Goal: Information Seeking & Learning: Learn about a topic

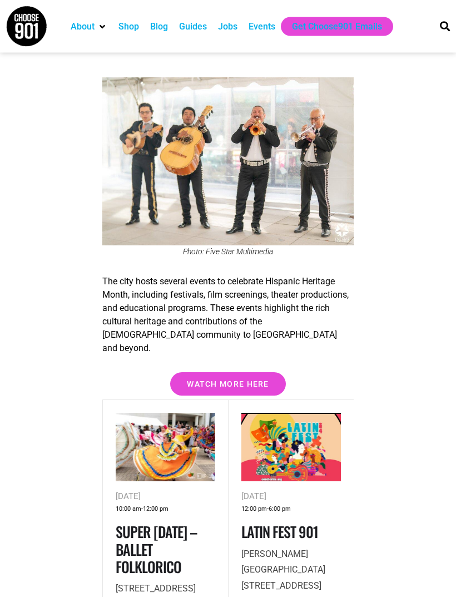
scroll to position [1404, 0]
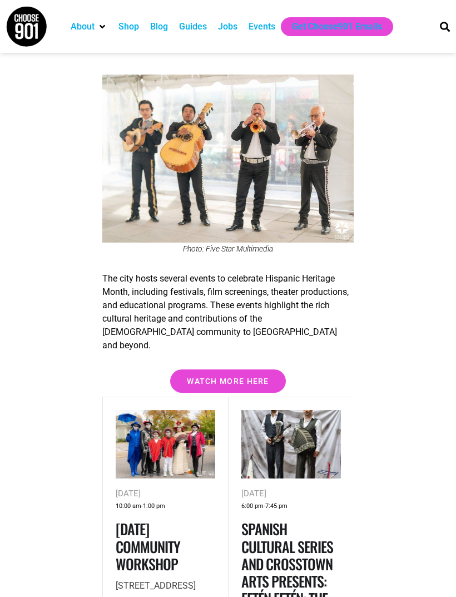
click at [167, 518] on link "Day of the Dead Community Workshop" at bounding box center [148, 546] width 65 height 56
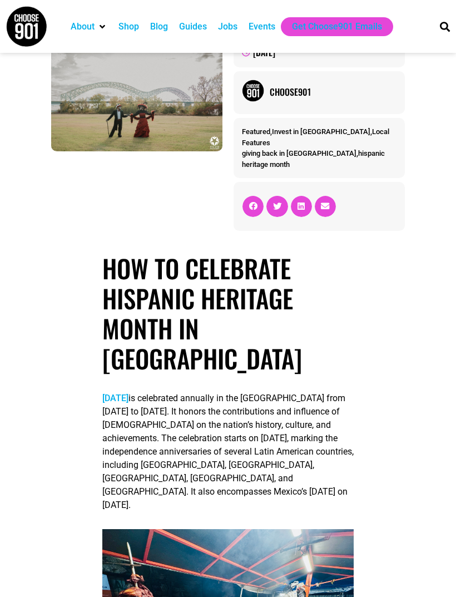
scroll to position [0, 0]
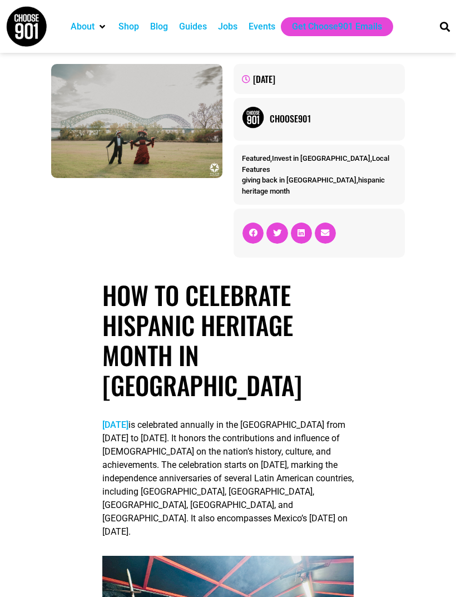
click at [267, 28] on div "Events" at bounding box center [262, 26] width 27 height 13
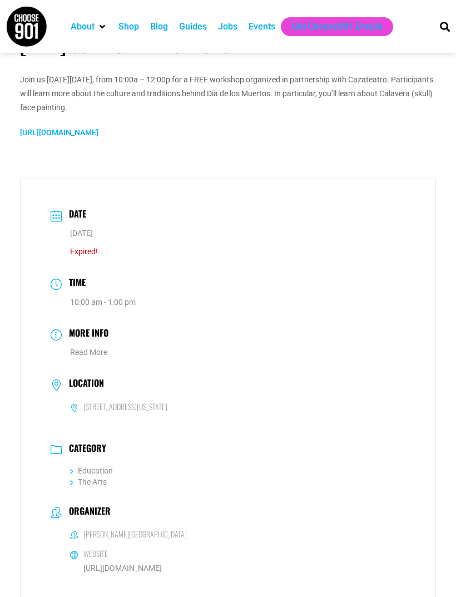
scroll to position [339, 0]
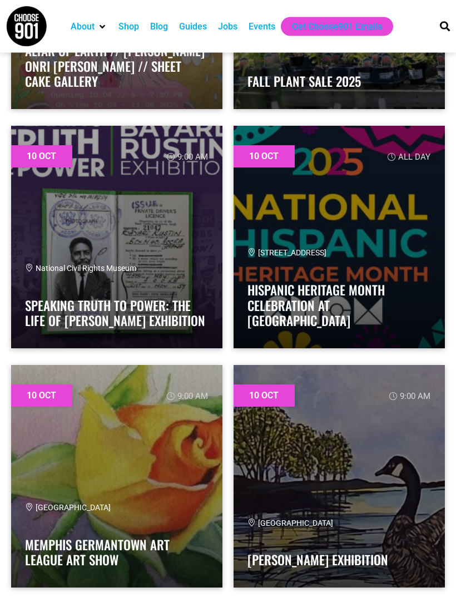
scroll to position [3925, 0]
click at [364, 321] on link "Hispanic Heritage Month Celebration at [GEOGRAPHIC_DATA]" at bounding box center [315, 304] width 137 height 49
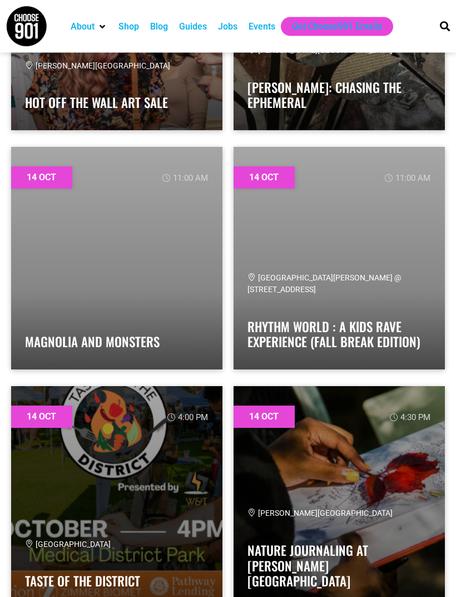
scroll to position [16351, 0]
